Goal: Check status: Check status

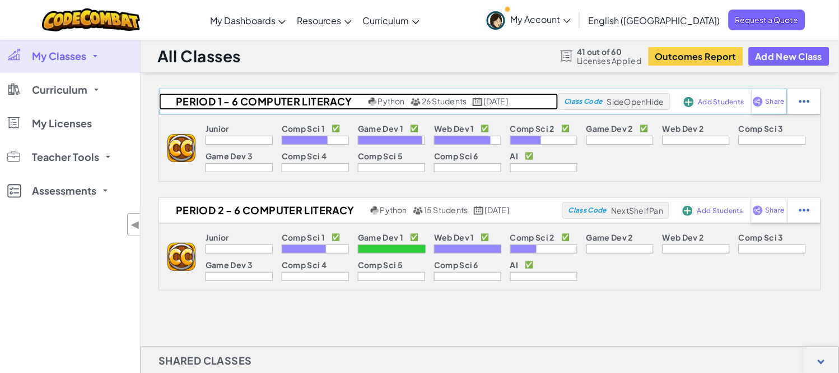
click at [205, 101] on h2 "Period 1 - 6 Computer Literacy" at bounding box center [262, 101] width 207 height 17
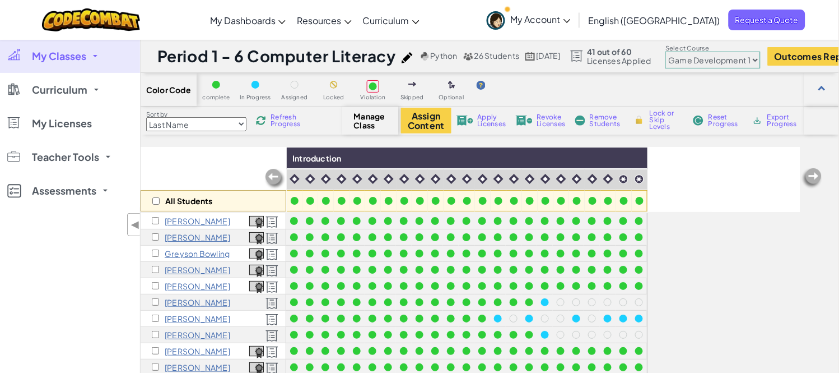
click at [732, 56] on select "Junior Introduction to Computer Science Game Development 1 Web Development 1 Co…" at bounding box center [713, 60] width 95 height 17
select select "5789587aad86a6efb573701f"
click at [688, 52] on select "Junior Introduction to Computer Science Game Development 1 Web Development 1 Co…" at bounding box center [713, 60] width 95 height 17
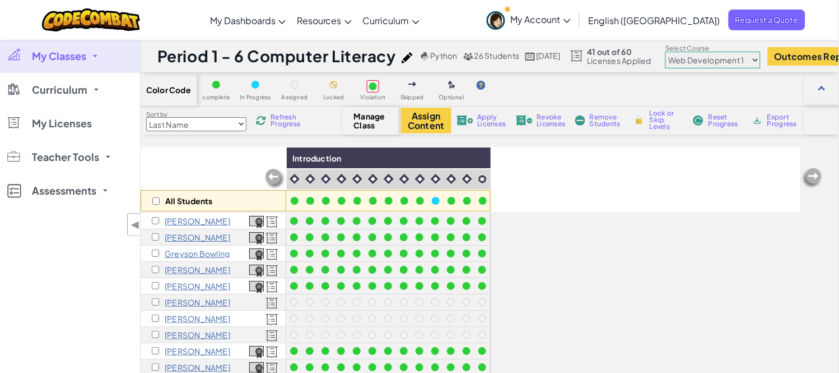
click at [82, 59] on span "My Classes" at bounding box center [59, 56] width 54 height 10
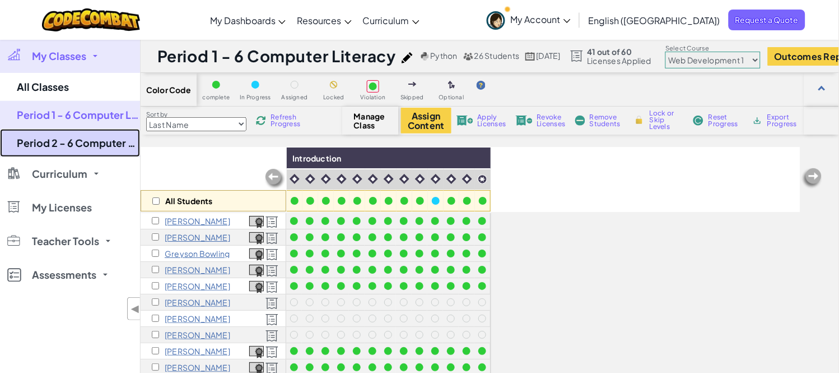
click at [93, 146] on link "Period 2 - 6 Computer Literacy" at bounding box center [70, 143] width 140 height 28
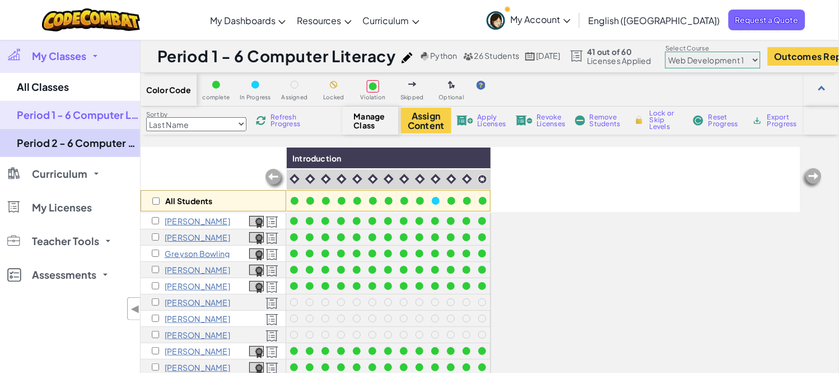
select select "5789587aad86a6efb573701f"
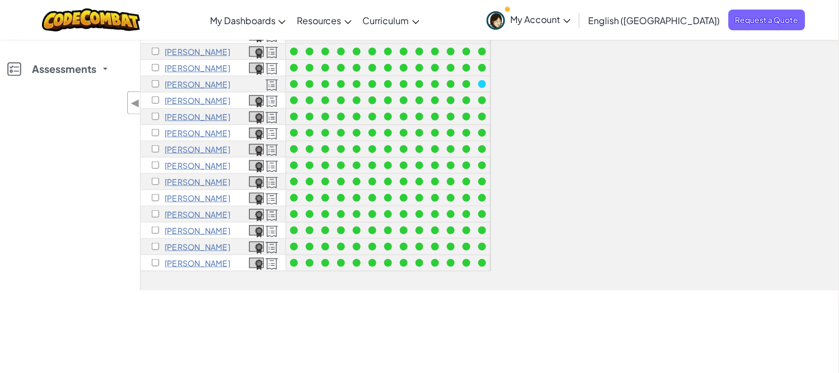
scroll to position [187, 0]
